Goal: Task Accomplishment & Management: Use online tool/utility

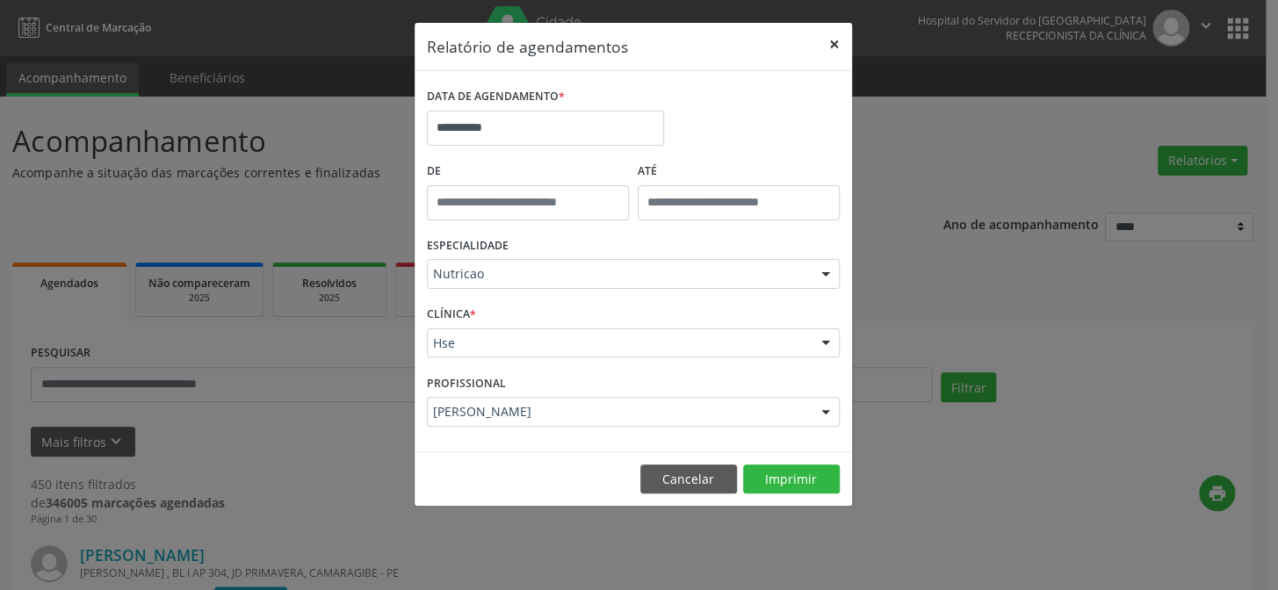
click at [836, 44] on button "×" at bounding box center [834, 44] width 35 height 43
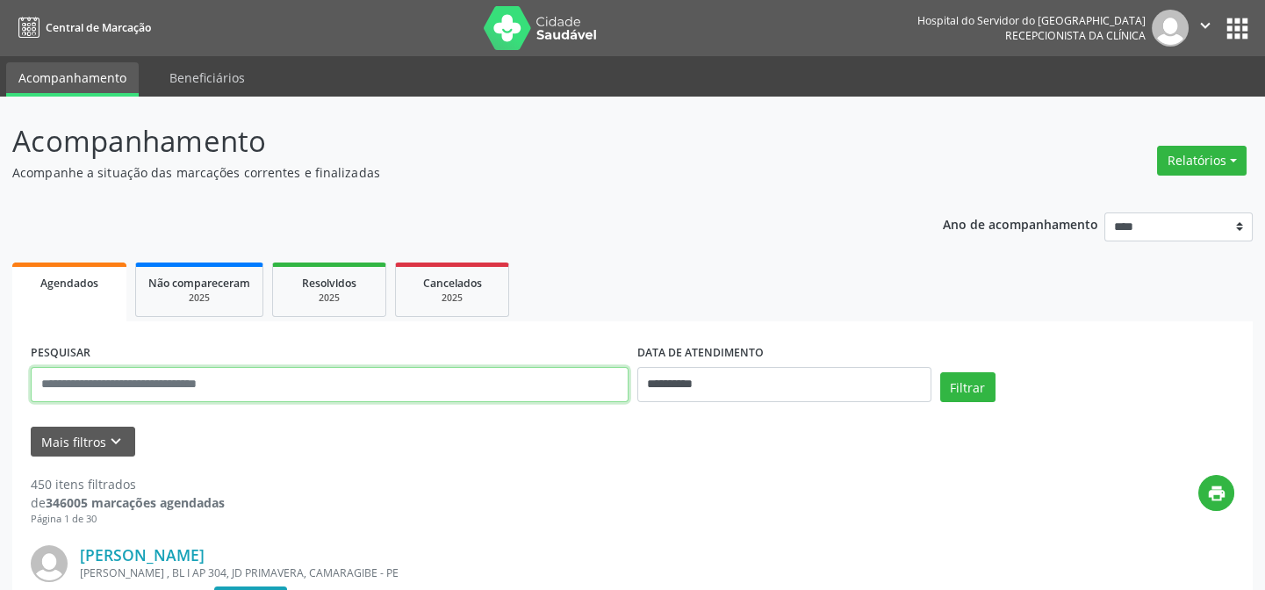
click at [276, 369] on input "text" at bounding box center [330, 384] width 598 height 35
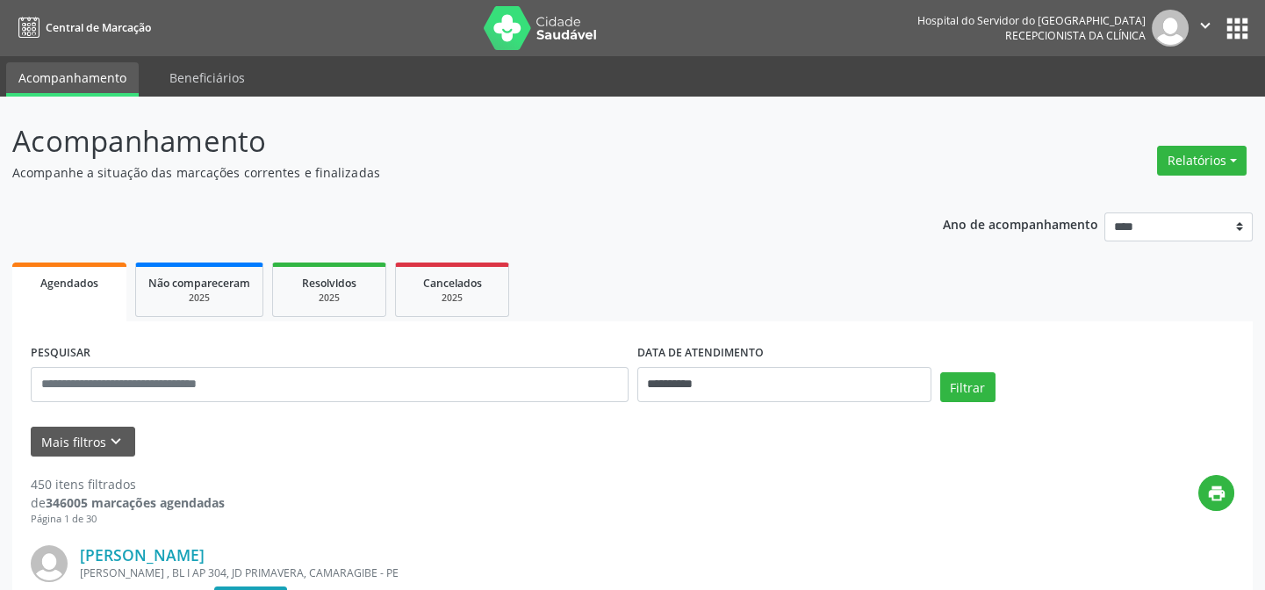
click at [390, 494] on div "print" at bounding box center [730, 501] width 1010 height 52
click at [32, 435] on button "Mais filtros keyboard_arrow_down" at bounding box center [83, 442] width 105 height 31
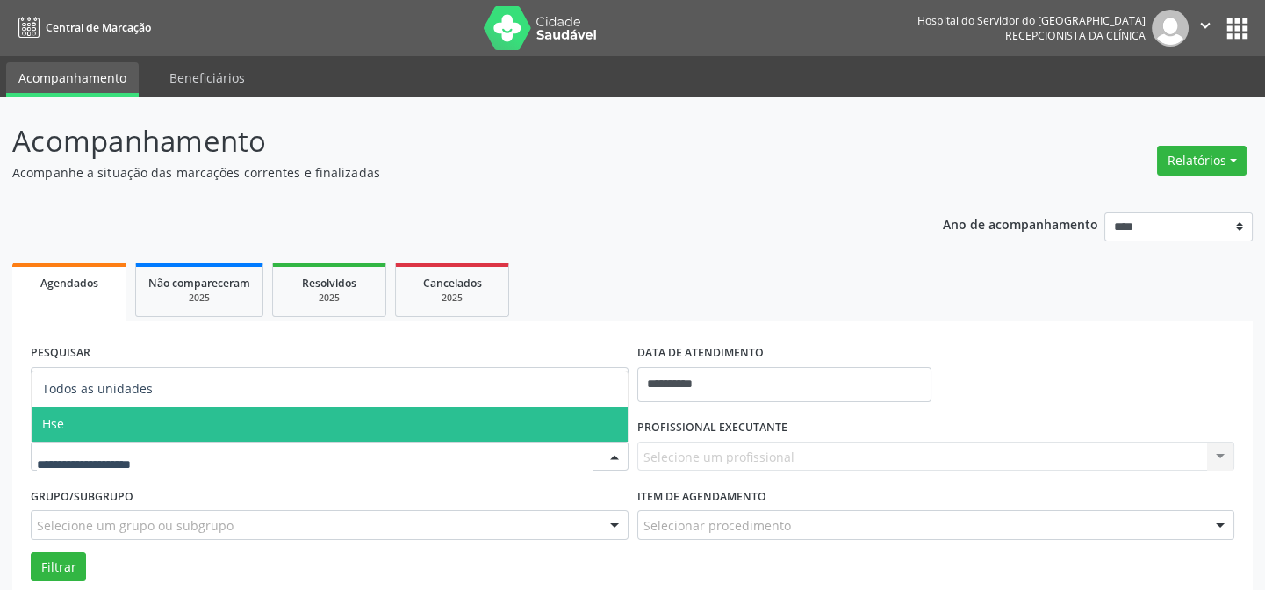
click at [114, 409] on span "Hse" at bounding box center [330, 424] width 596 height 35
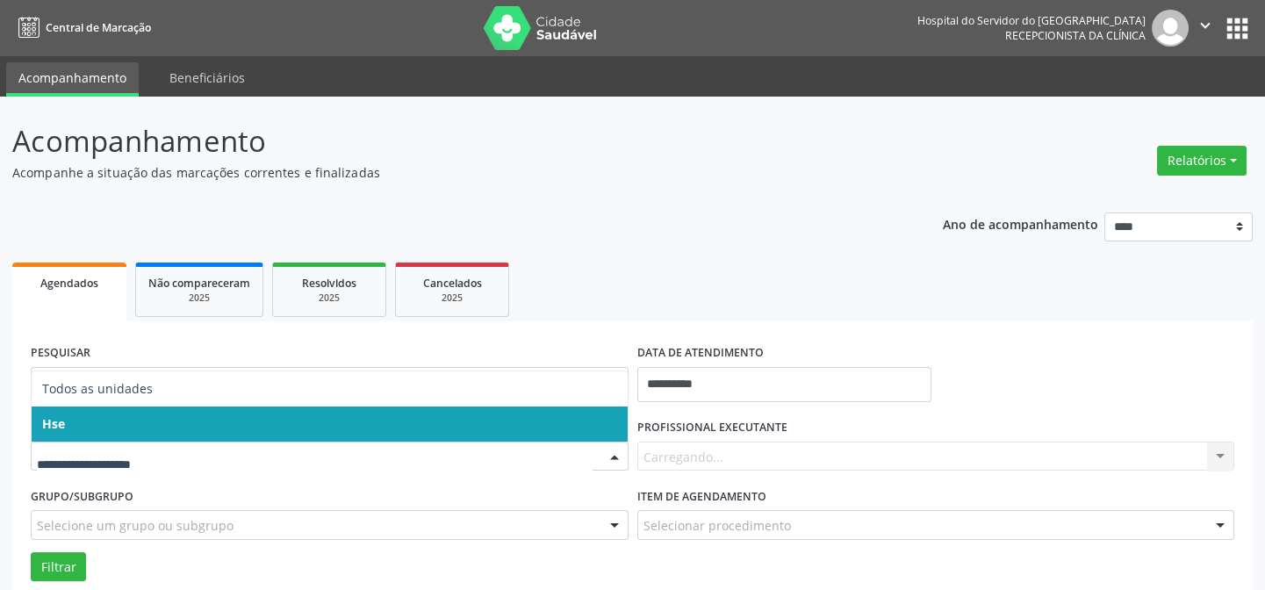
click at [131, 422] on span "Hse" at bounding box center [330, 424] width 596 height 35
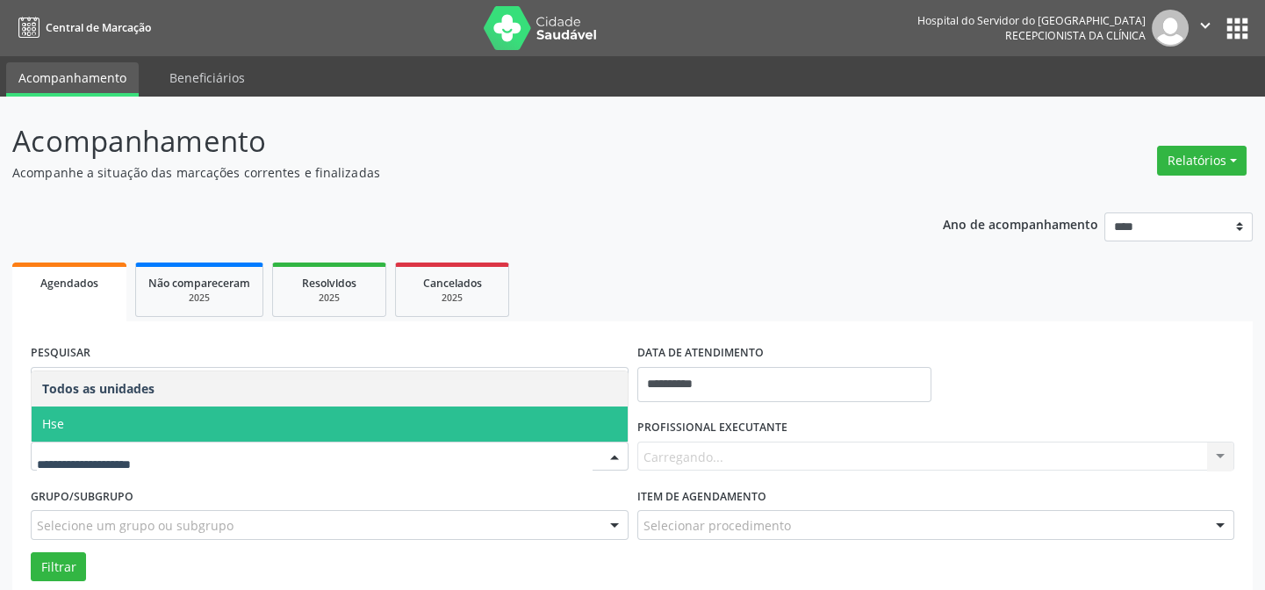
click at [153, 424] on span "Hse" at bounding box center [330, 424] width 596 height 35
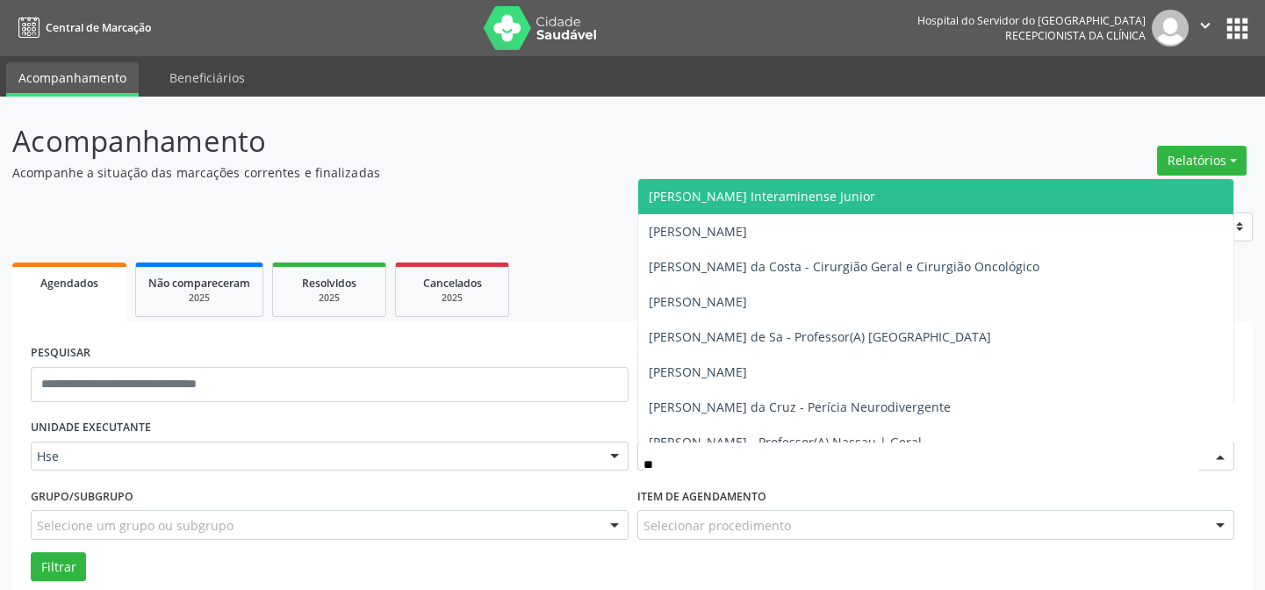
type input "***"
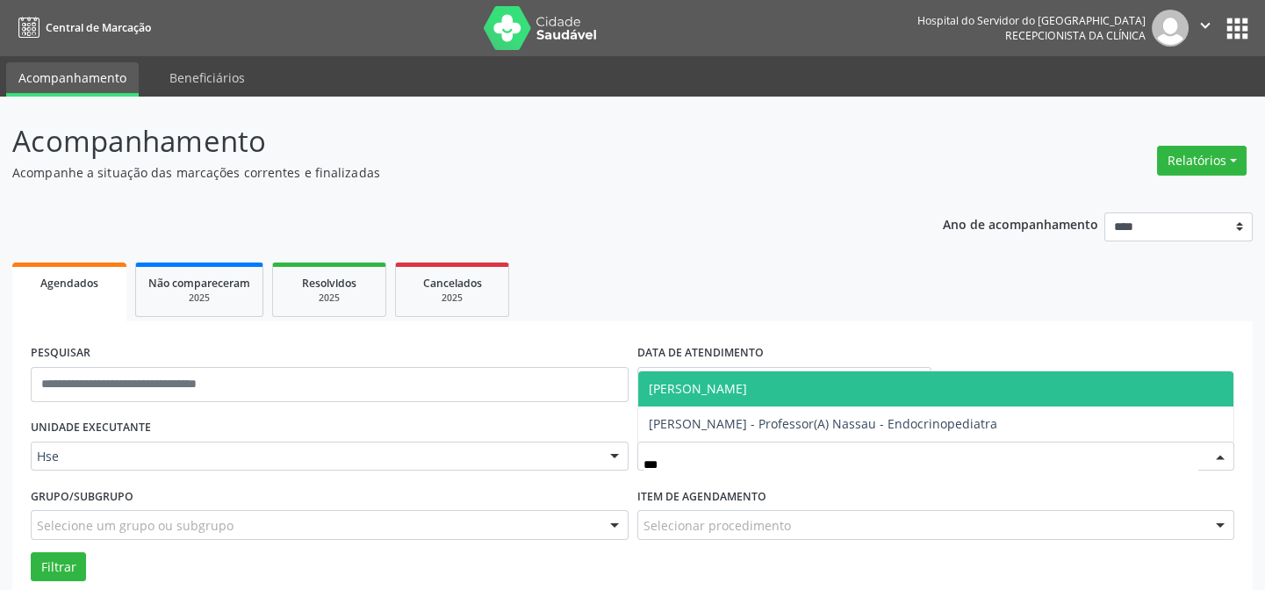
click at [708, 383] on span "[PERSON_NAME]" at bounding box center [698, 388] width 98 height 17
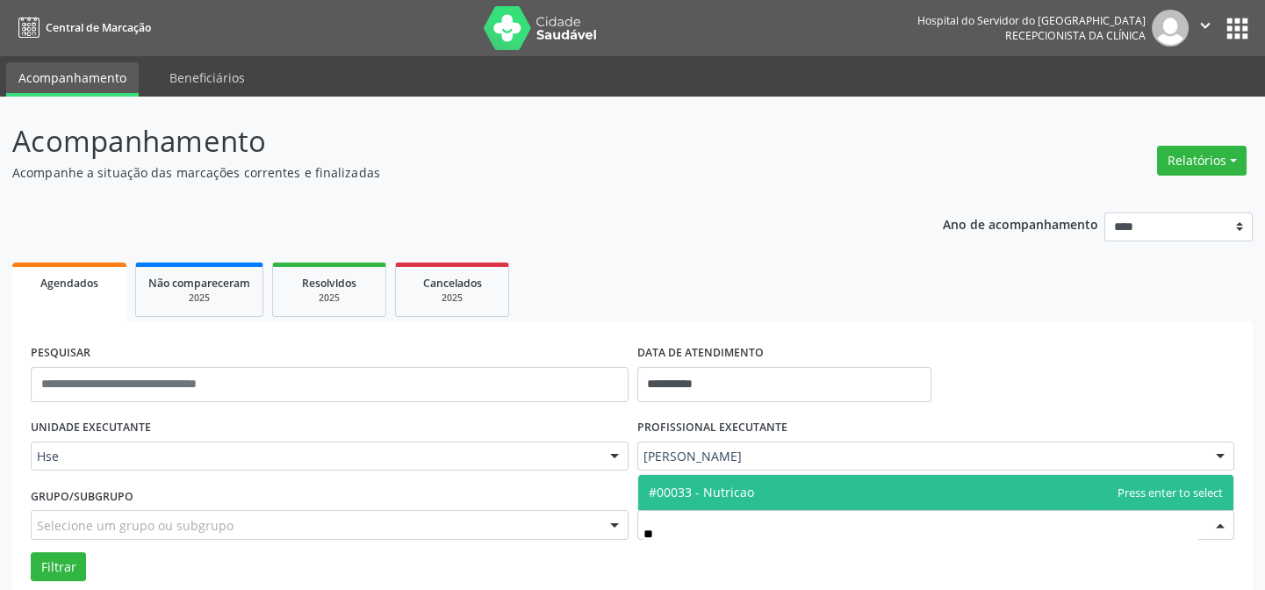
type input "***"
click at [709, 477] on span "#00033 - Nutricao" at bounding box center [936, 492] width 596 height 35
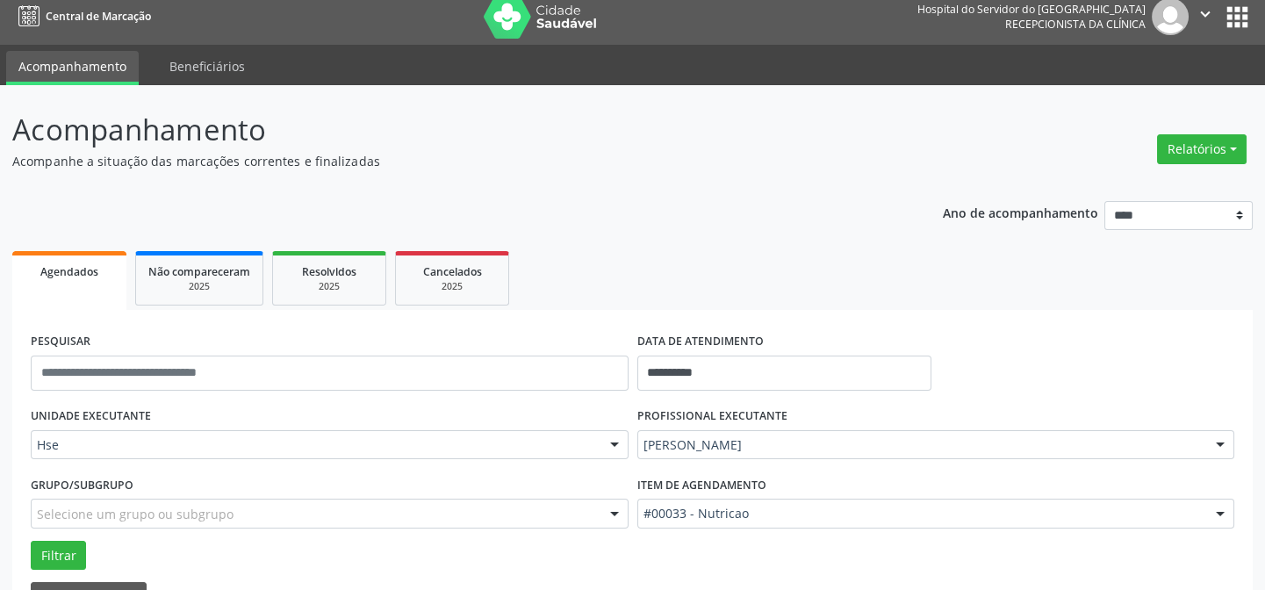
scroll to position [159, 0]
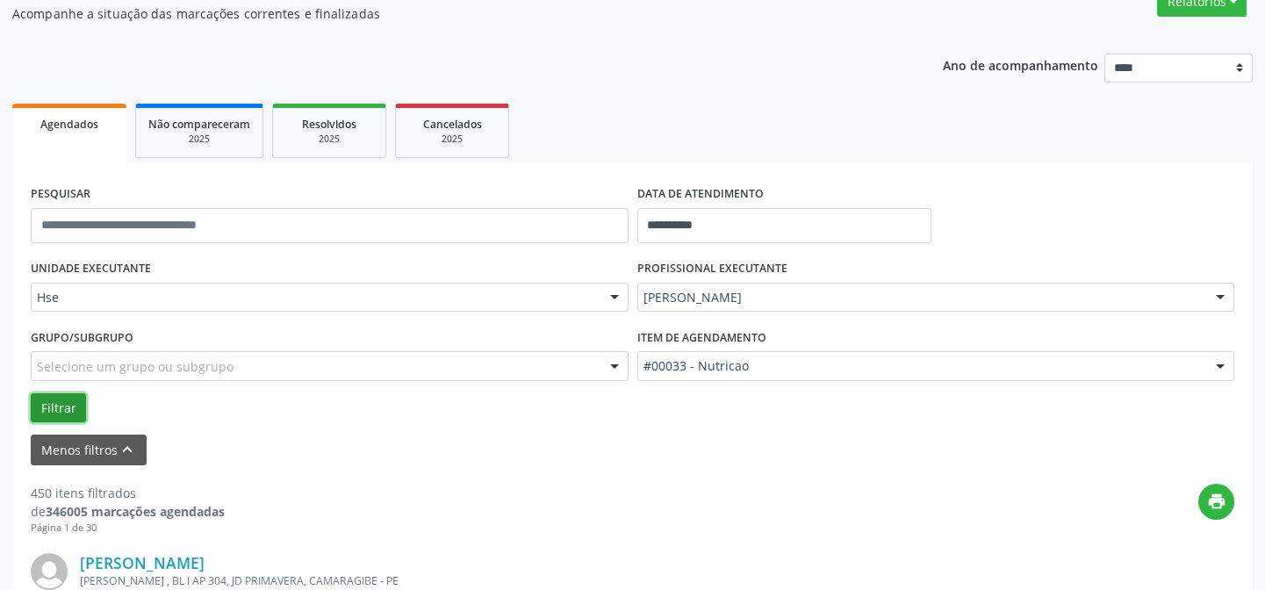
click at [75, 403] on button "Filtrar" at bounding box center [58, 408] width 55 height 30
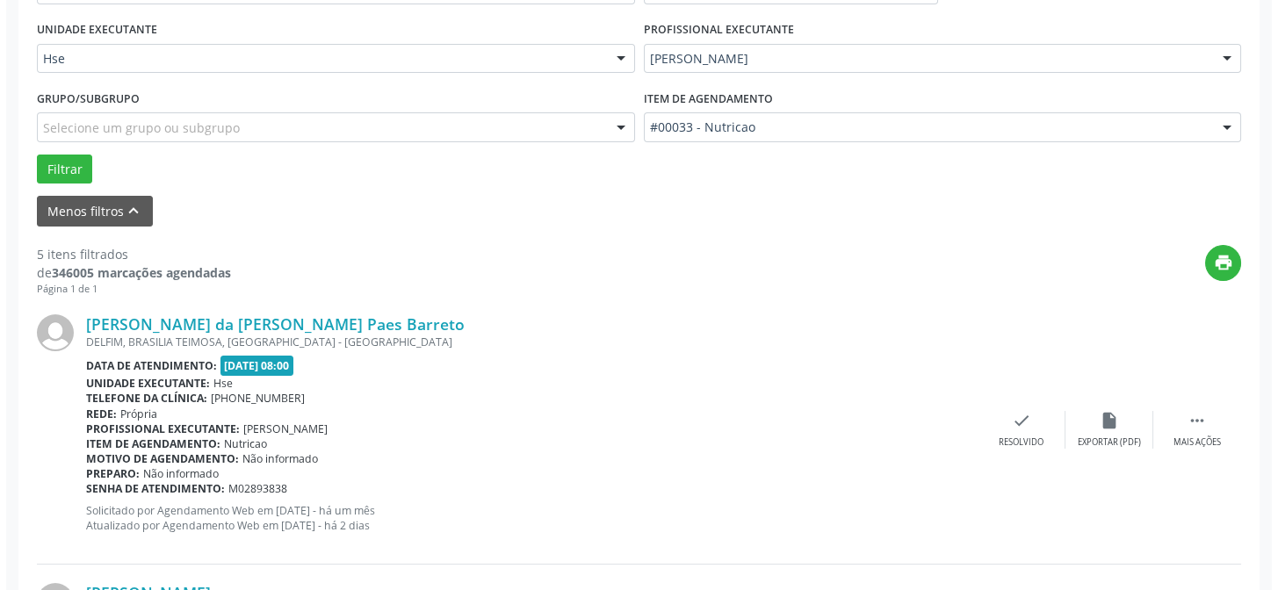
scroll to position [399, 0]
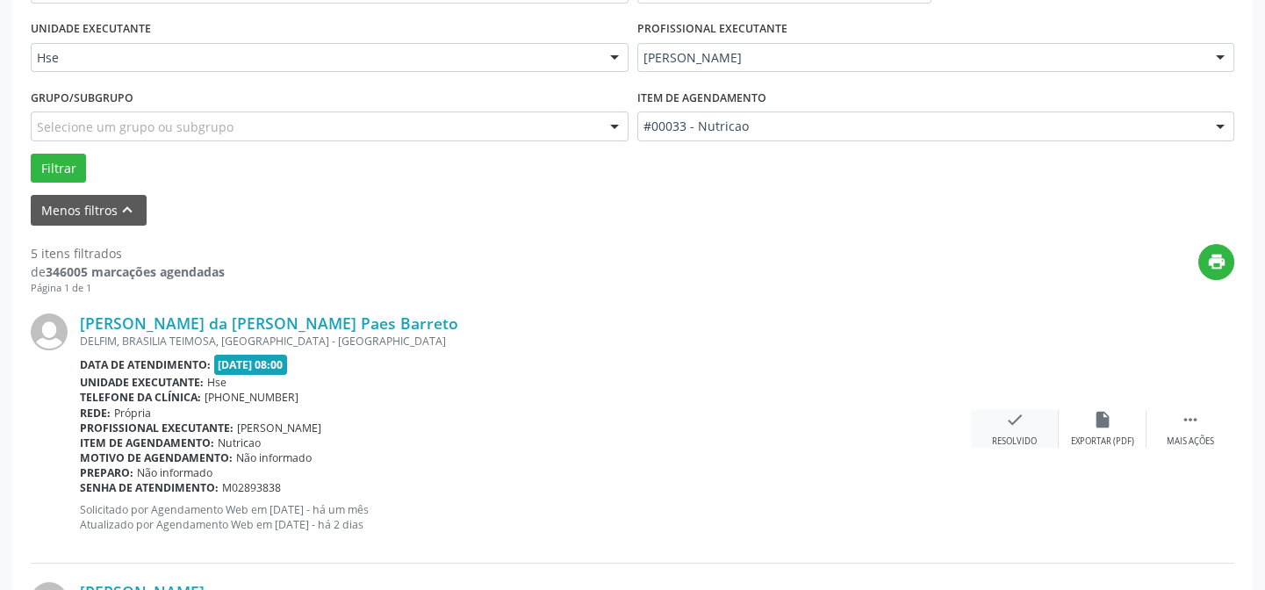
click at [1010, 420] on icon "check" at bounding box center [1015, 419] width 19 height 19
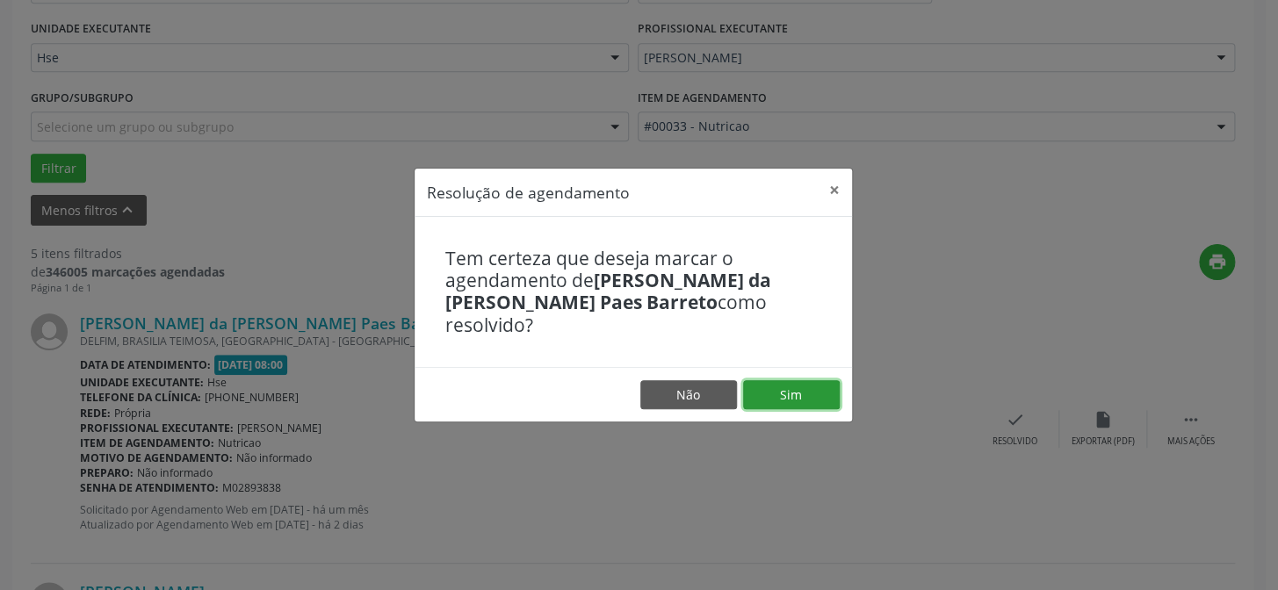
click at [826, 386] on button "Sim" at bounding box center [791, 395] width 97 height 30
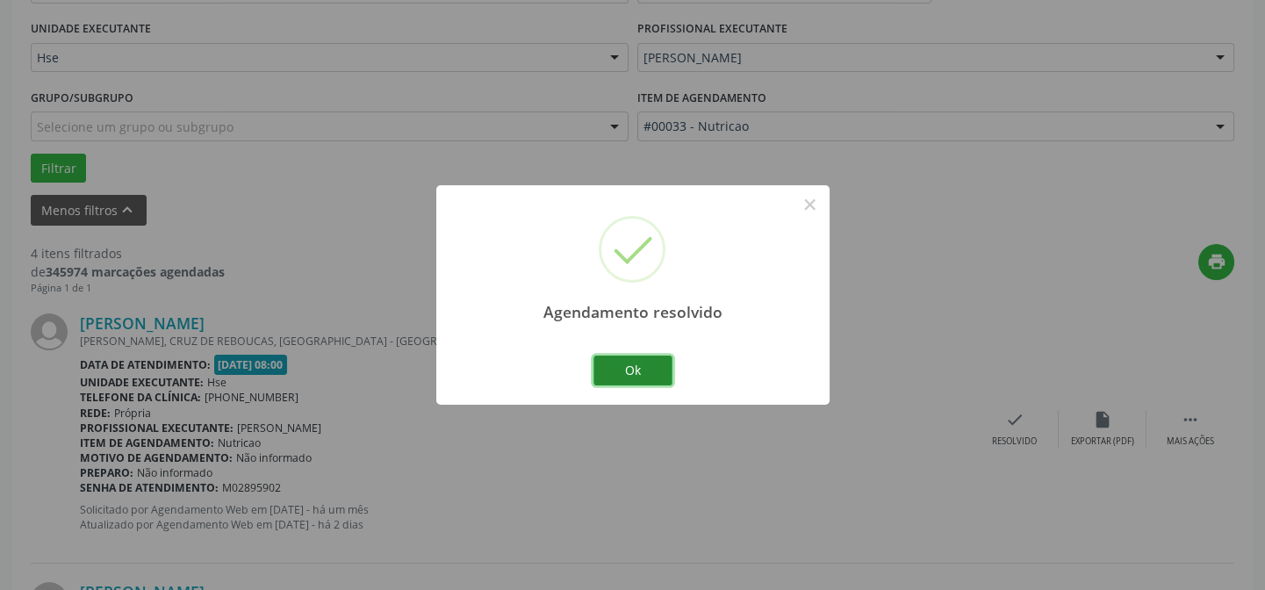
click at [631, 378] on button "Ok" at bounding box center [633, 371] width 79 height 30
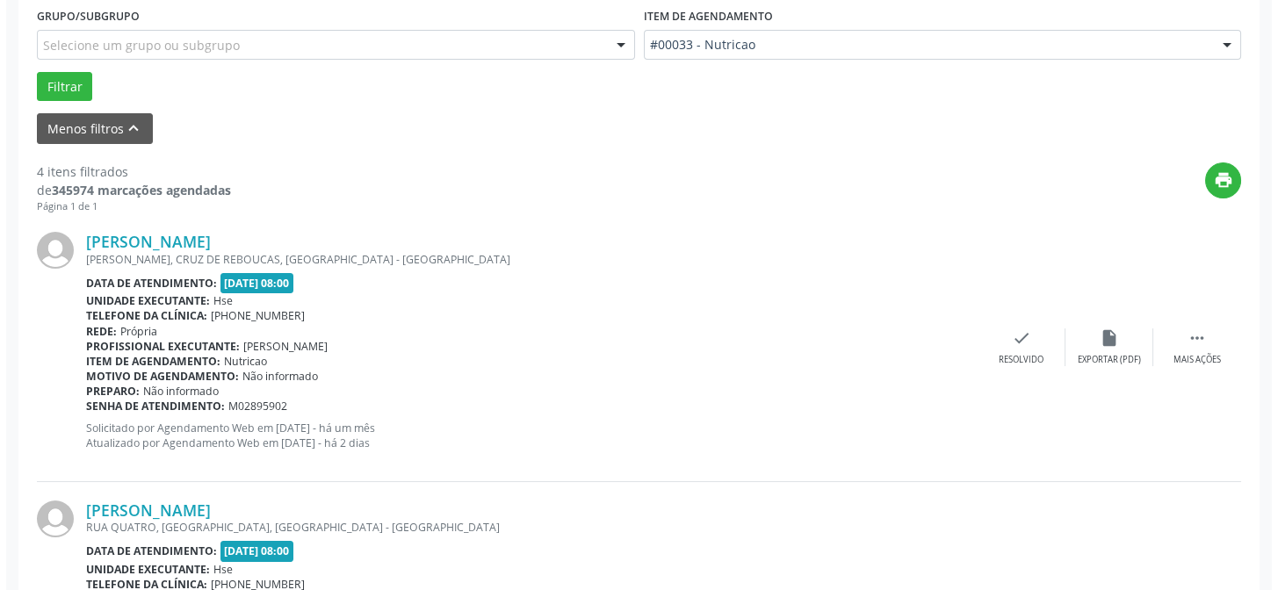
scroll to position [559, 0]
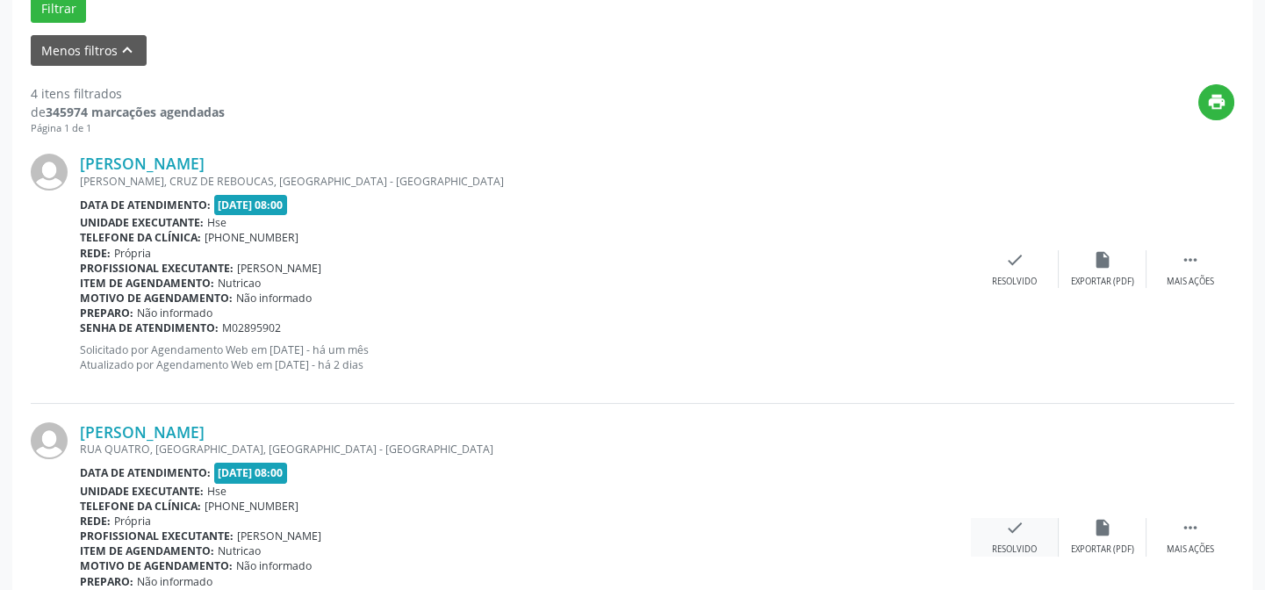
click at [1003, 528] on div "check Resolvido" at bounding box center [1015, 537] width 88 height 38
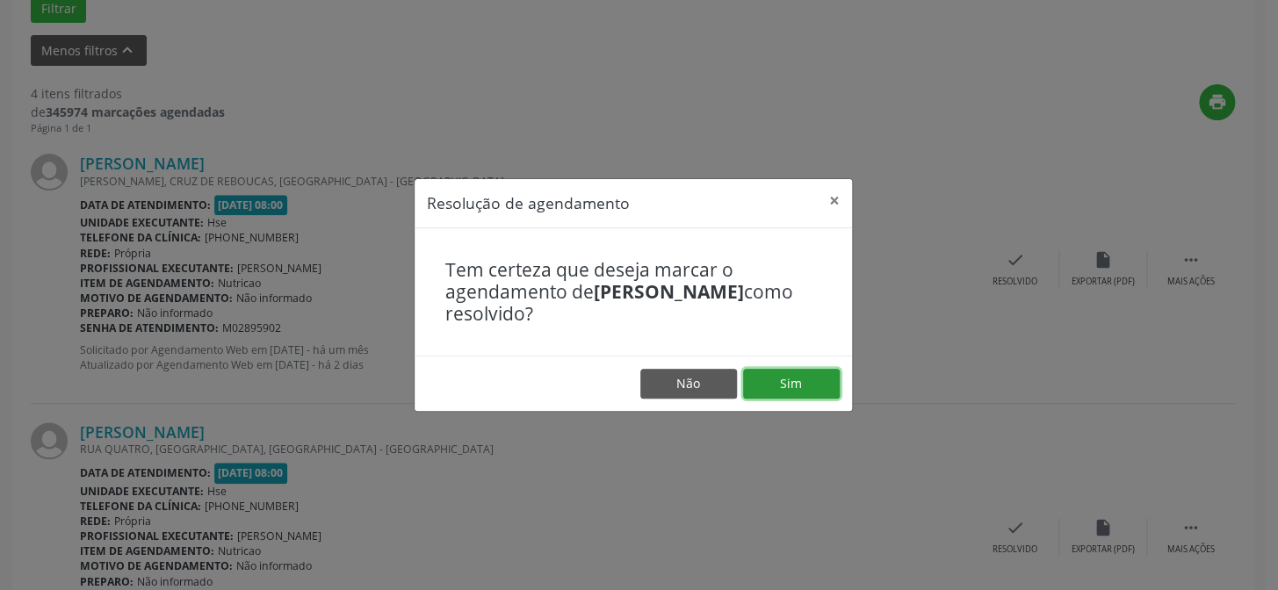
click at [764, 386] on button "Sim" at bounding box center [791, 384] width 97 height 30
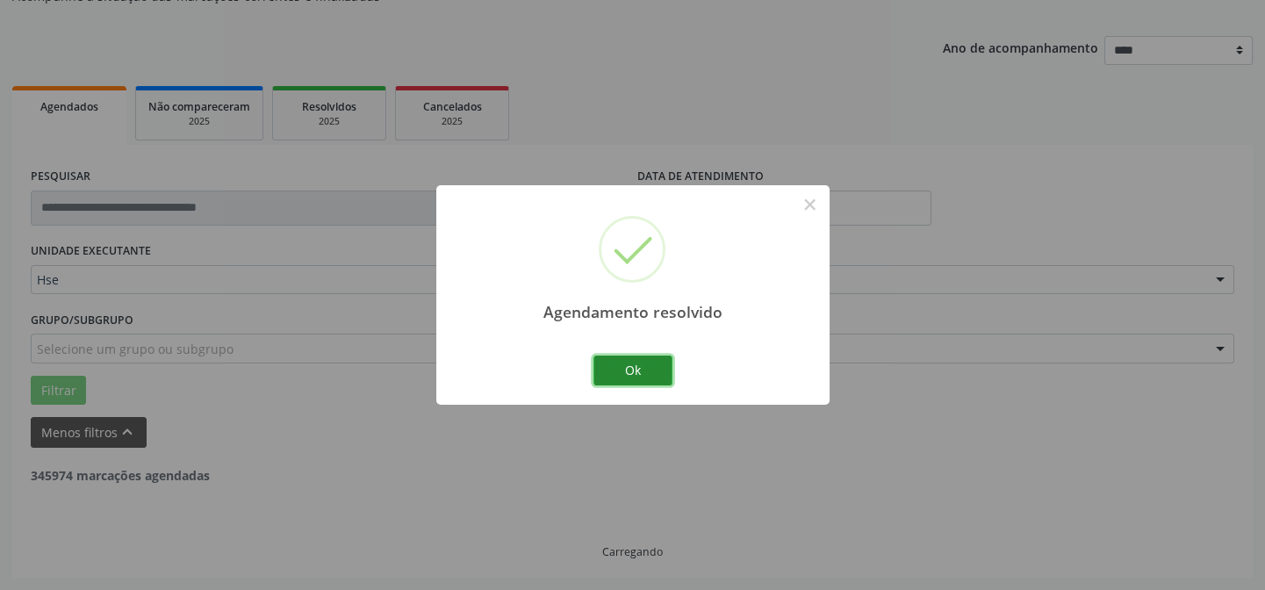
click at [631, 376] on button "Ok" at bounding box center [633, 371] width 79 height 30
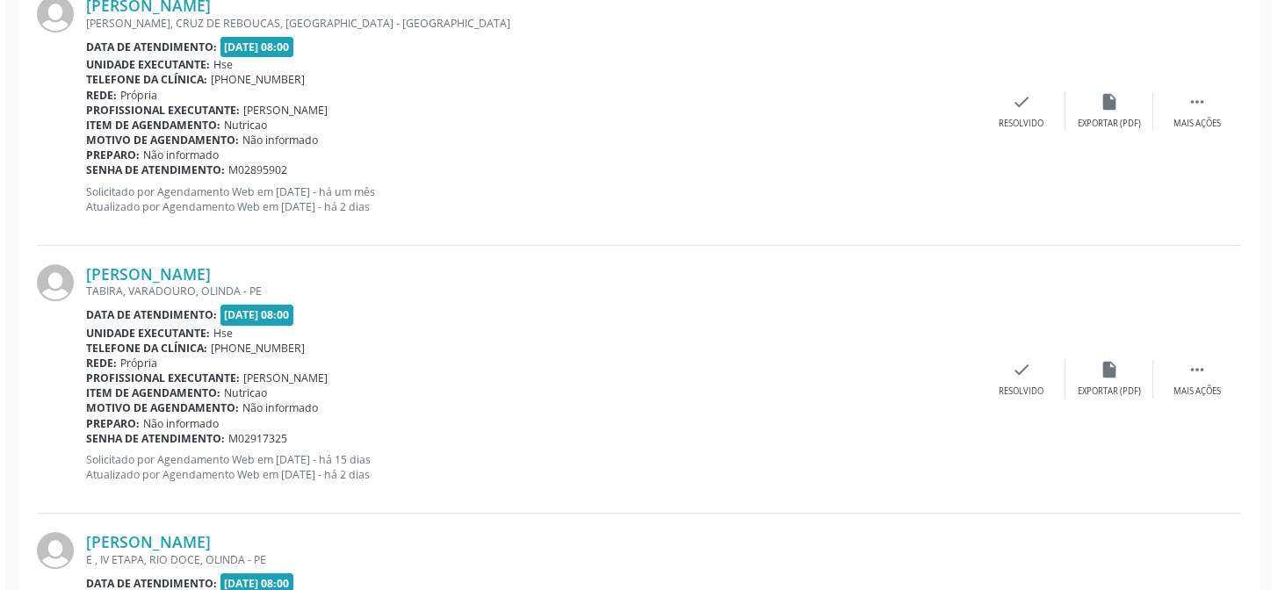
scroll to position [718, 0]
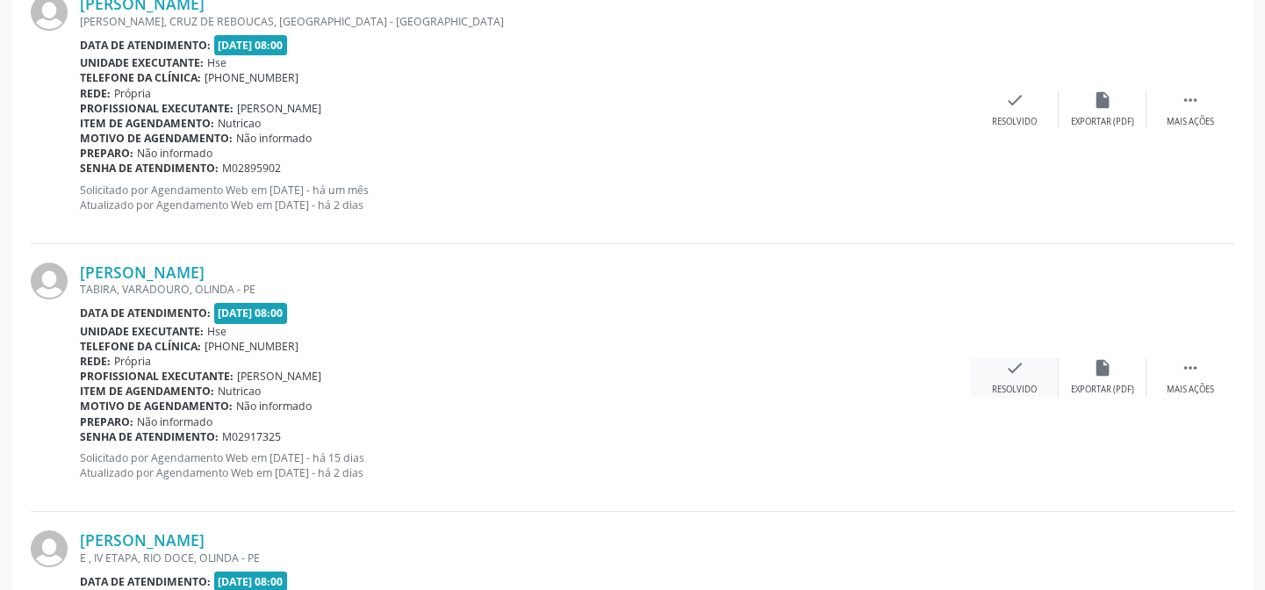
click at [1030, 384] on div "Resolvido" at bounding box center [1014, 390] width 45 height 12
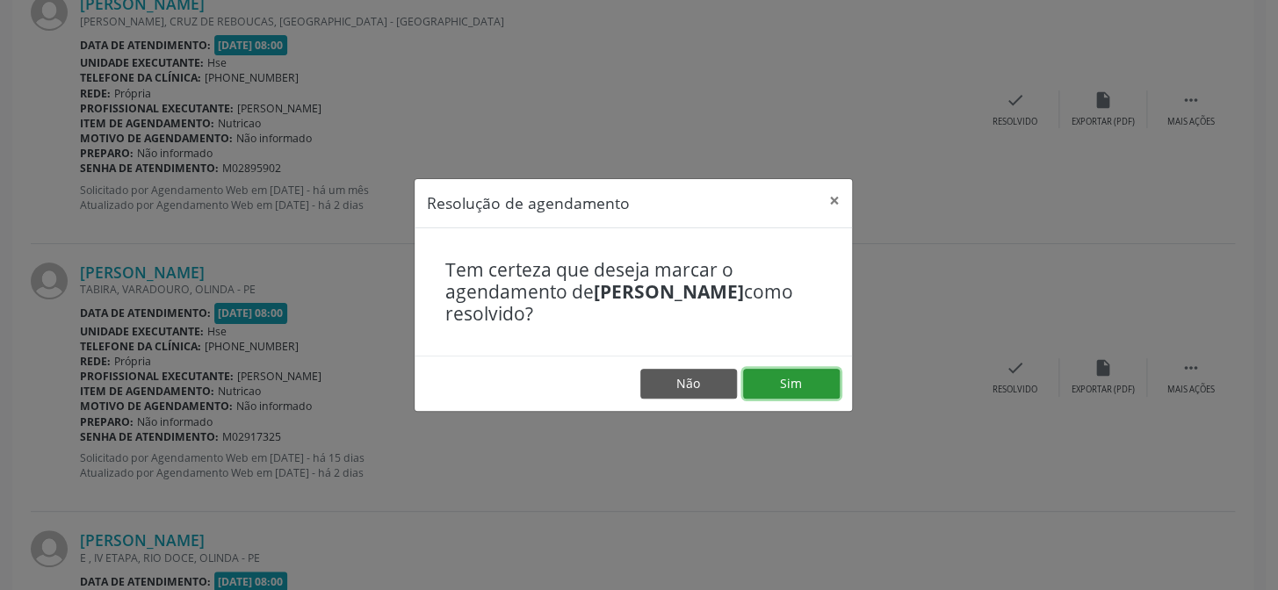
click at [789, 384] on button "Sim" at bounding box center [791, 384] width 97 height 30
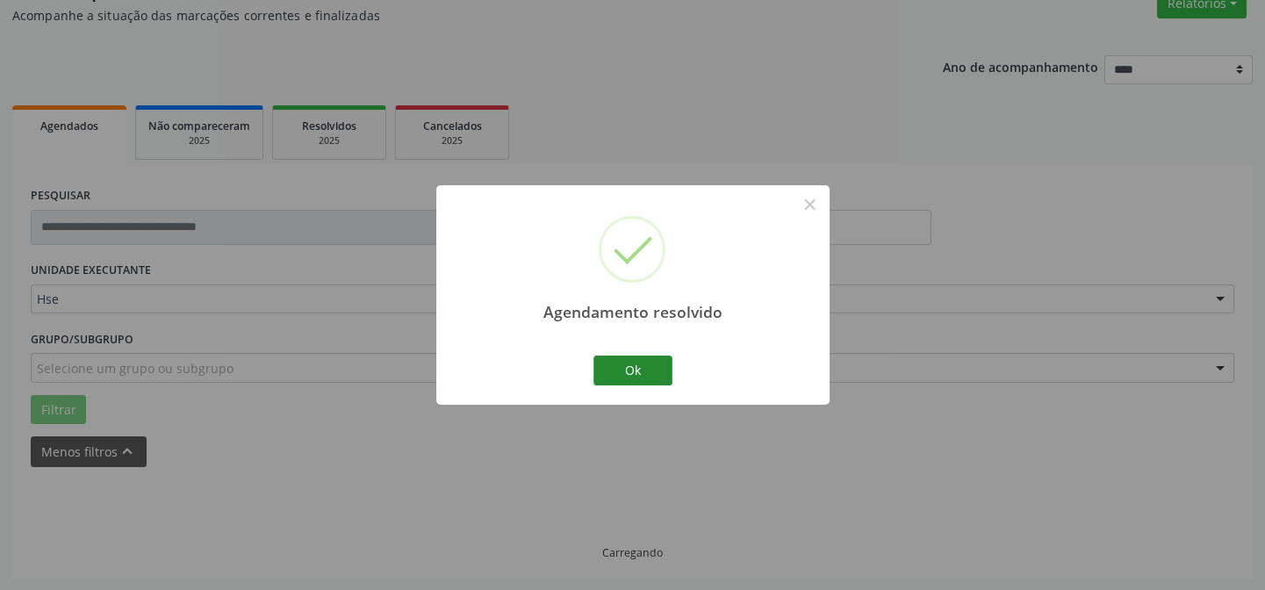
scroll to position [668, 0]
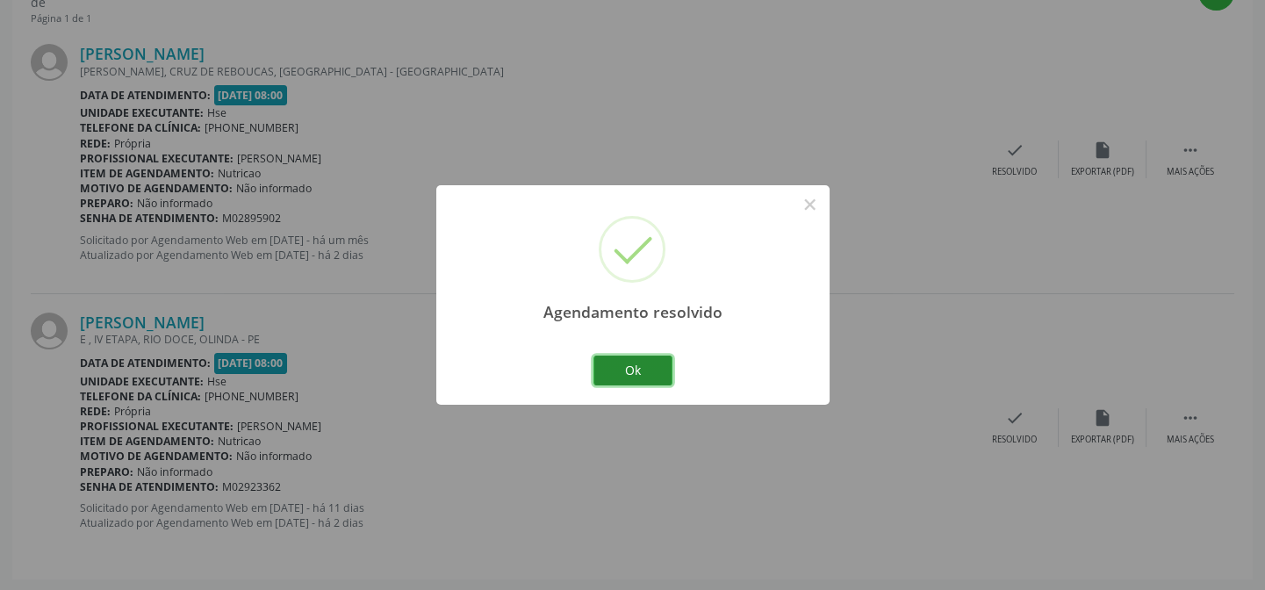
click at [664, 368] on button "Ok" at bounding box center [633, 371] width 79 height 30
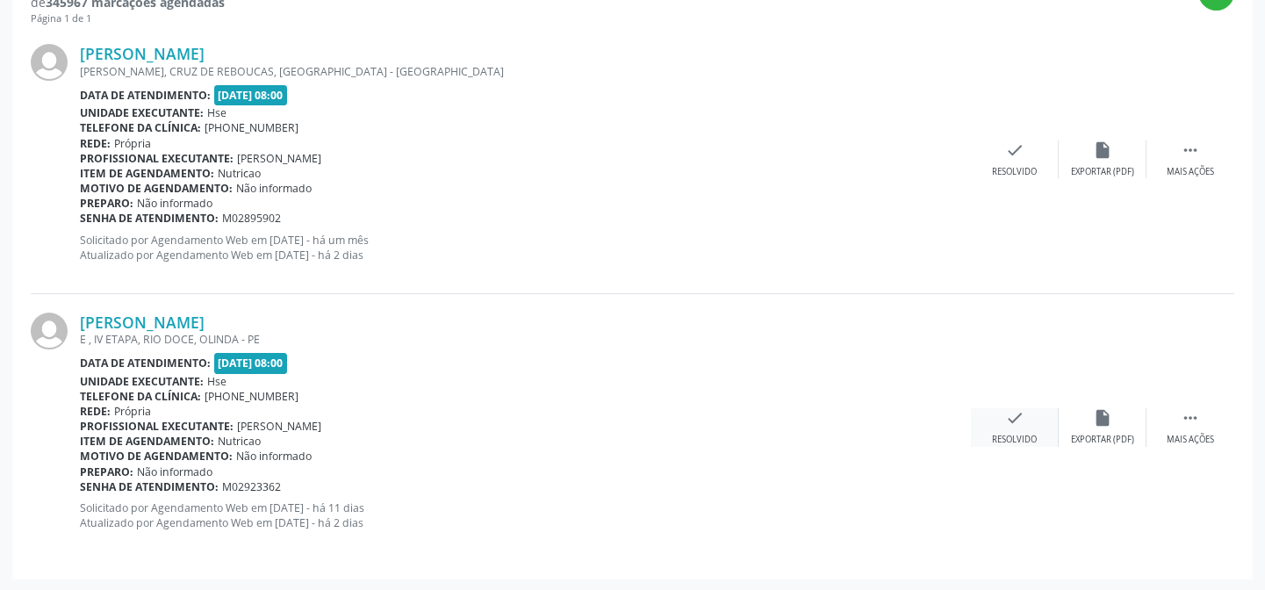
click at [1016, 428] on div "check Resolvido" at bounding box center [1015, 427] width 88 height 38
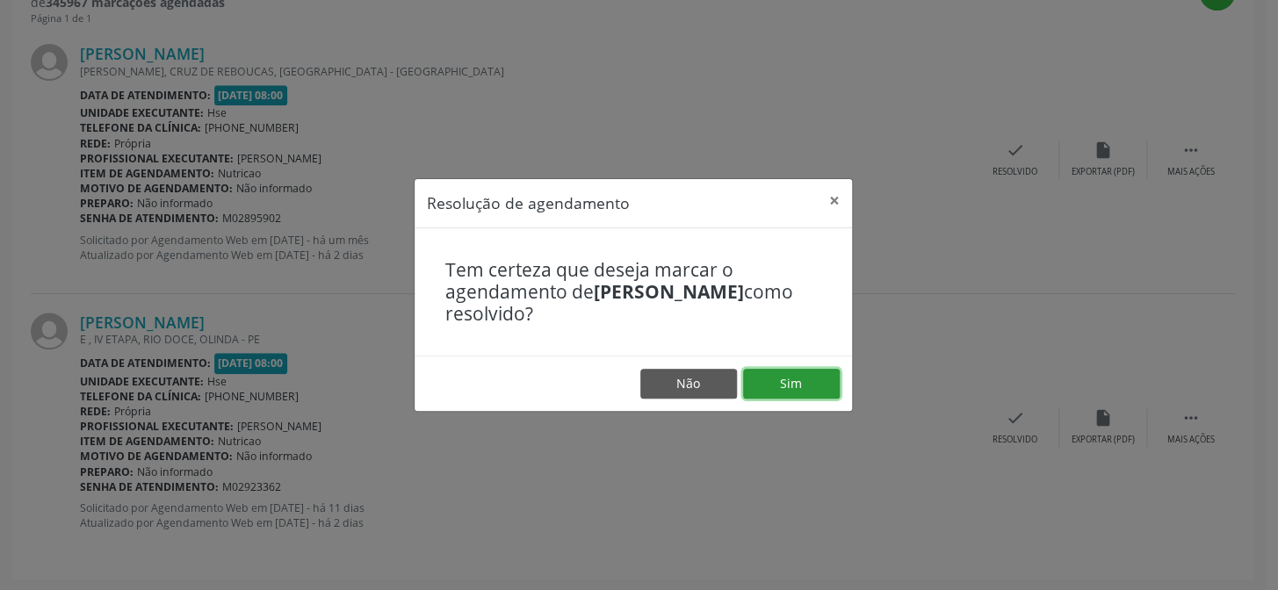
click at [800, 382] on button "Sim" at bounding box center [791, 384] width 97 height 30
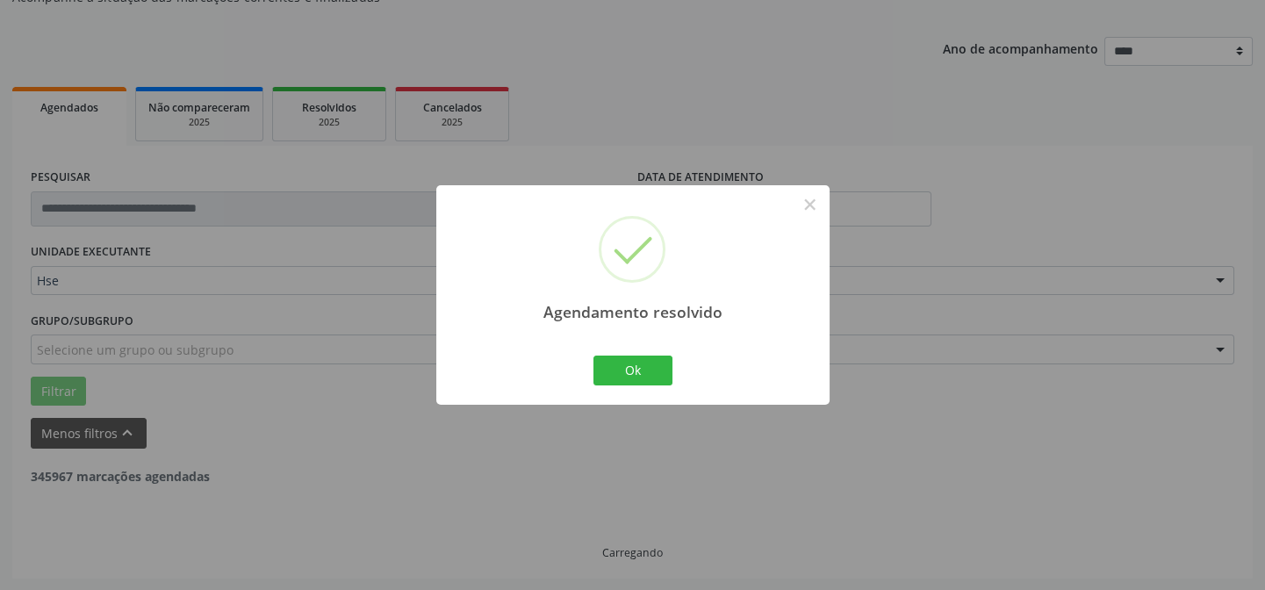
scroll to position [401, 0]
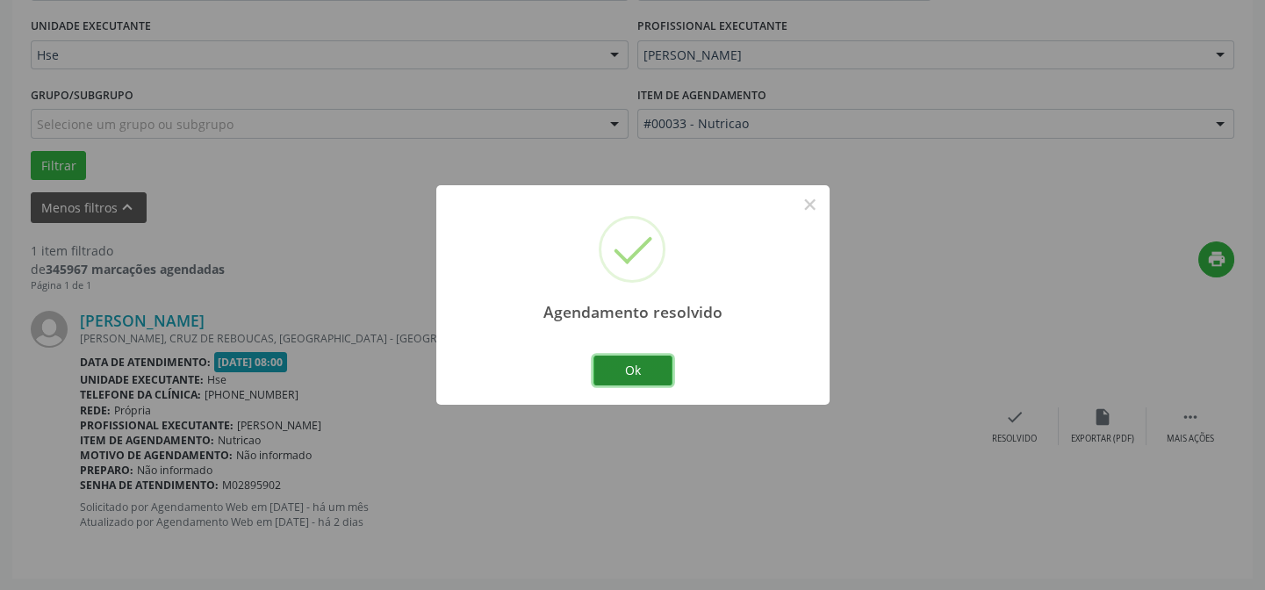
click at [649, 370] on button "Ok" at bounding box center [633, 371] width 79 height 30
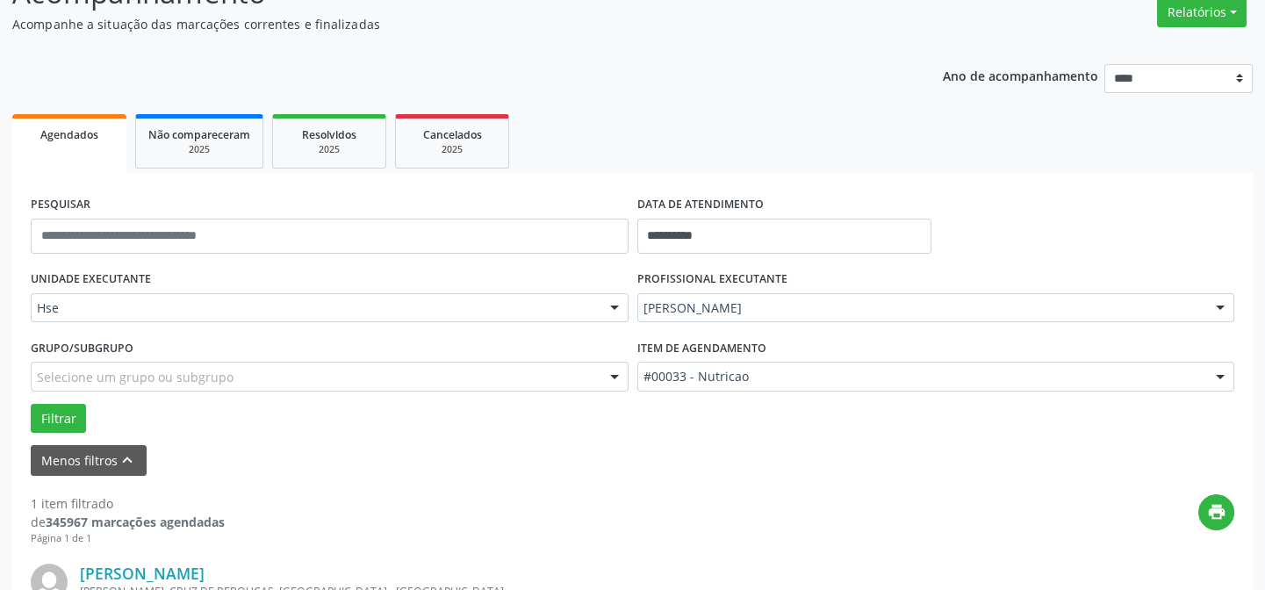
scroll to position [0, 0]
